Goal: Information Seeking & Learning: Learn about a topic

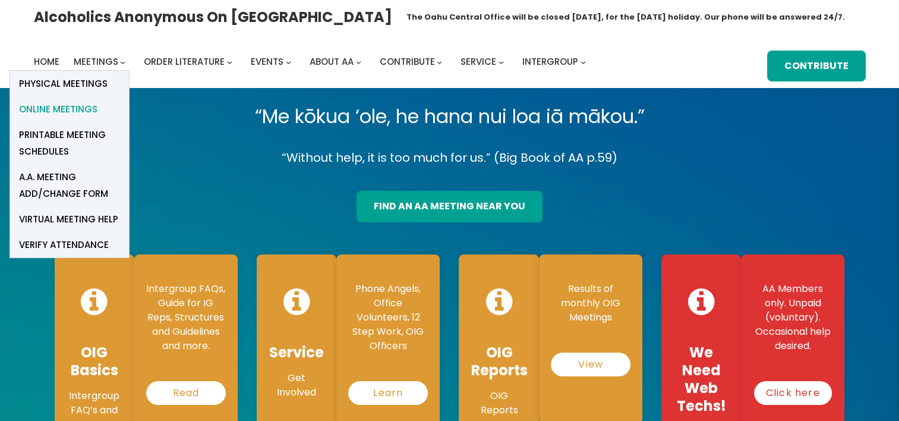
click at [77, 109] on span "Online Meetings" at bounding box center [58, 109] width 78 height 17
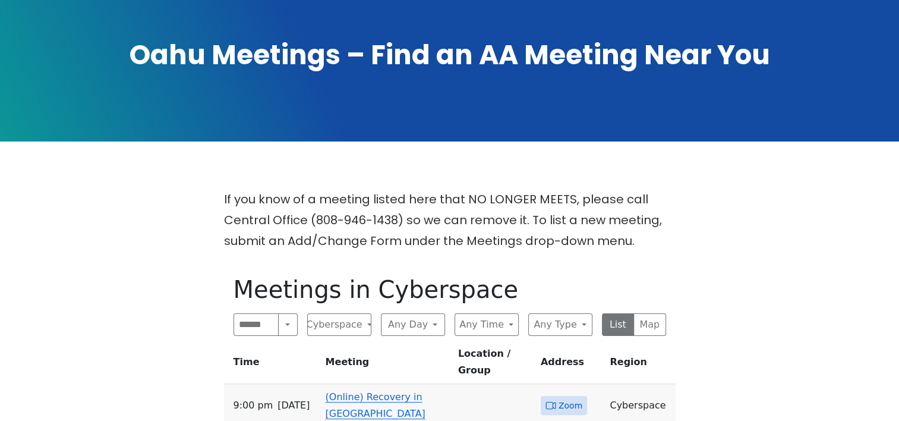
scroll to position [238, 0]
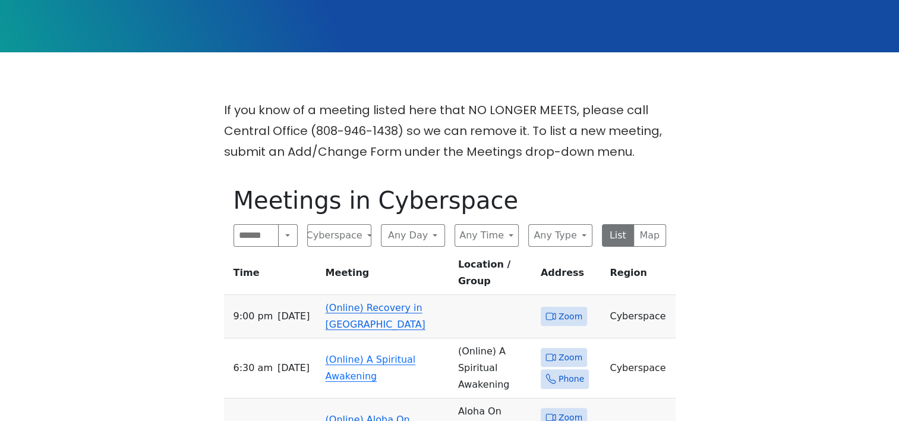
click at [397, 302] on link "(Online) Recovery in Da House" at bounding box center [376, 316] width 100 height 28
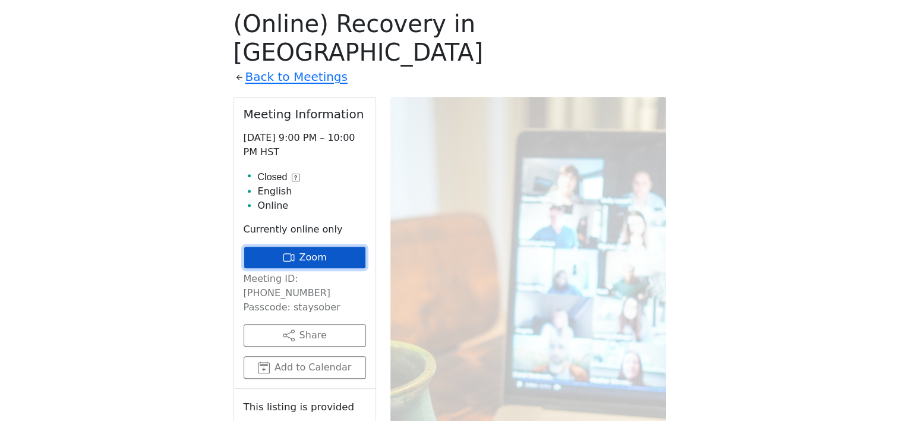
click at [314, 246] on link "Zoom" at bounding box center [305, 257] width 122 height 23
